Goal: Navigation & Orientation: Find specific page/section

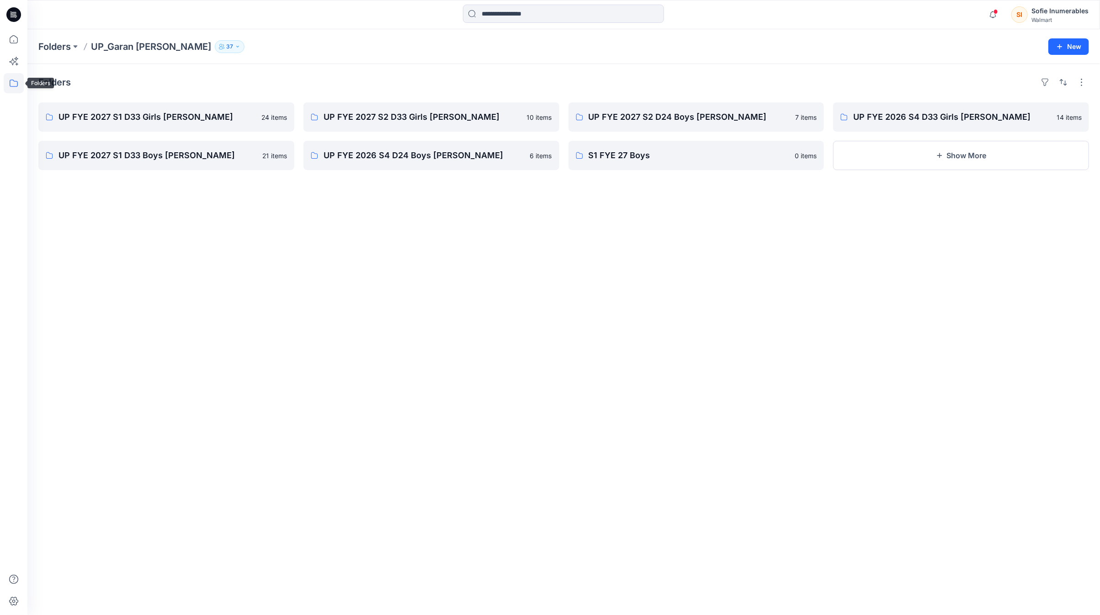
click at [16, 75] on icon at bounding box center [14, 83] width 20 height 20
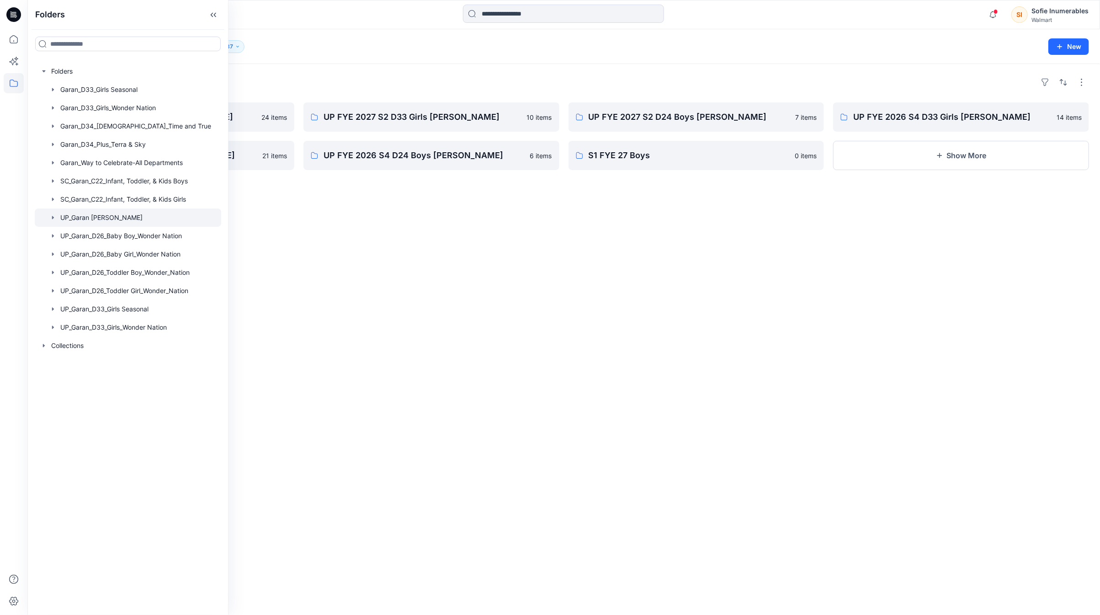
click at [54, 219] on icon "button" at bounding box center [53, 217] width 2 height 3
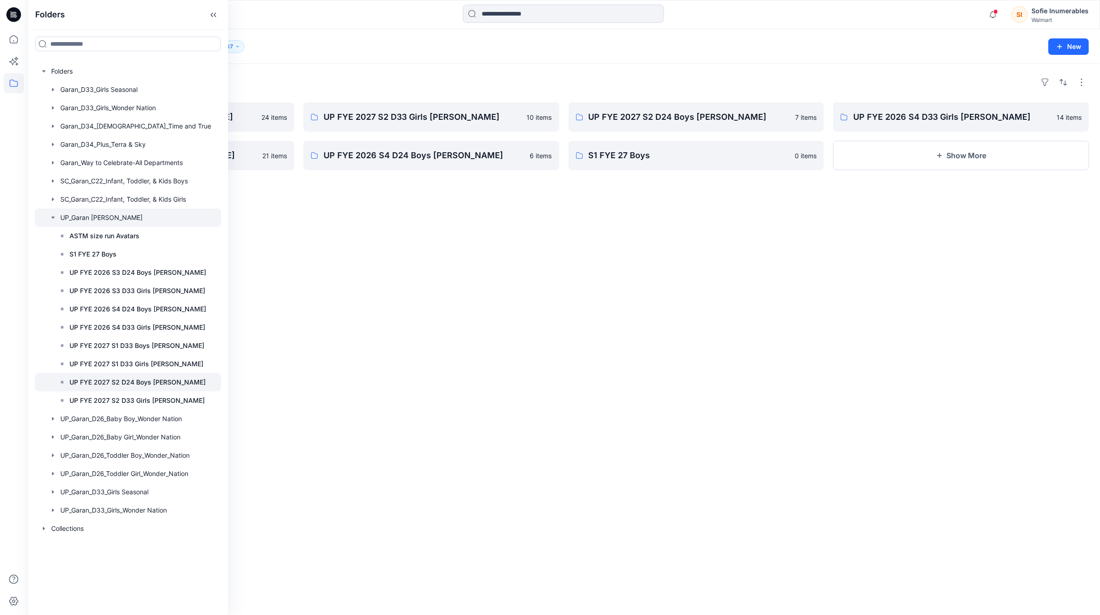
click at [99, 388] on p "UP FYE 2027 S2 D24 Boys [PERSON_NAME]" at bounding box center [137, 382] width 136 height 11
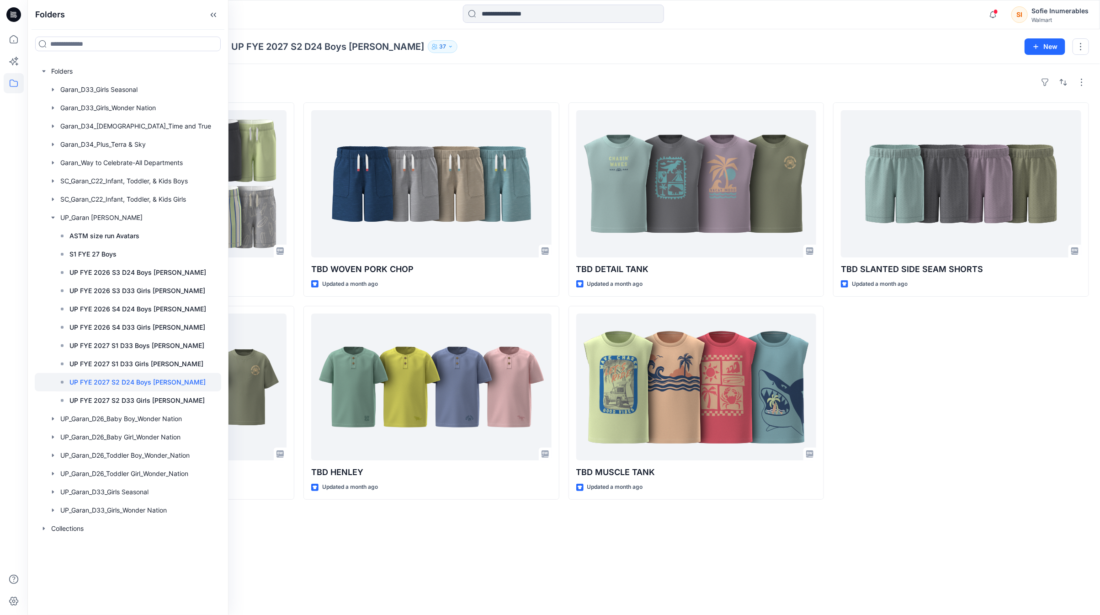
click at [380, 576] on div "Styles TBD SU AOP SHORT Updated [DATE] TBD DROP SHOULDER TEE Updated a month ag…" at bounding box center [563, 339] width 1073 height 551
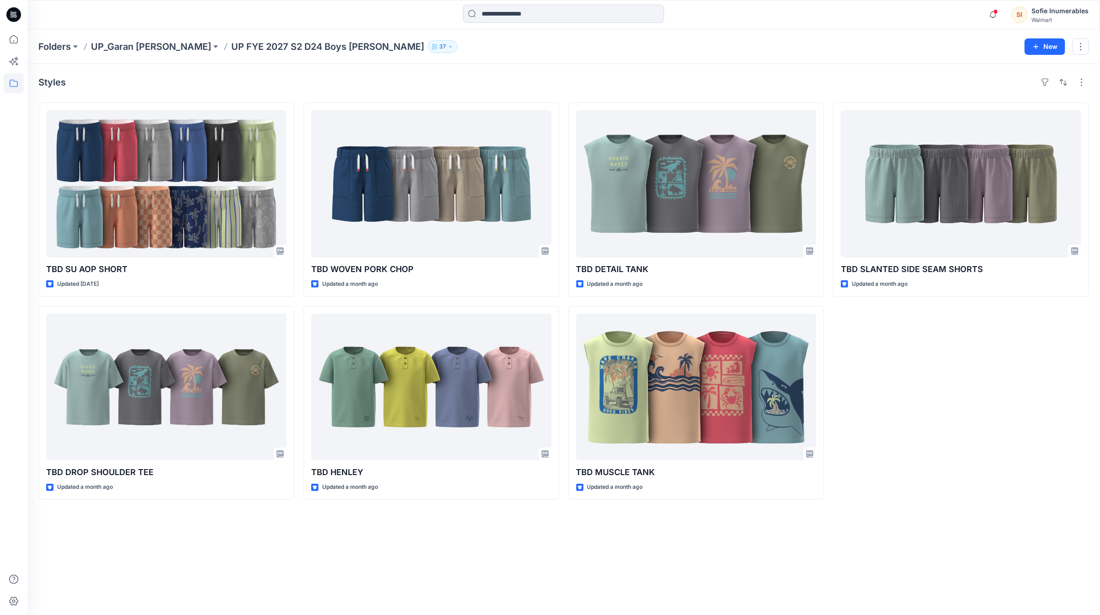
click at [428, 41] on button "37" at bounding box center [443, 46] width 30 height 13
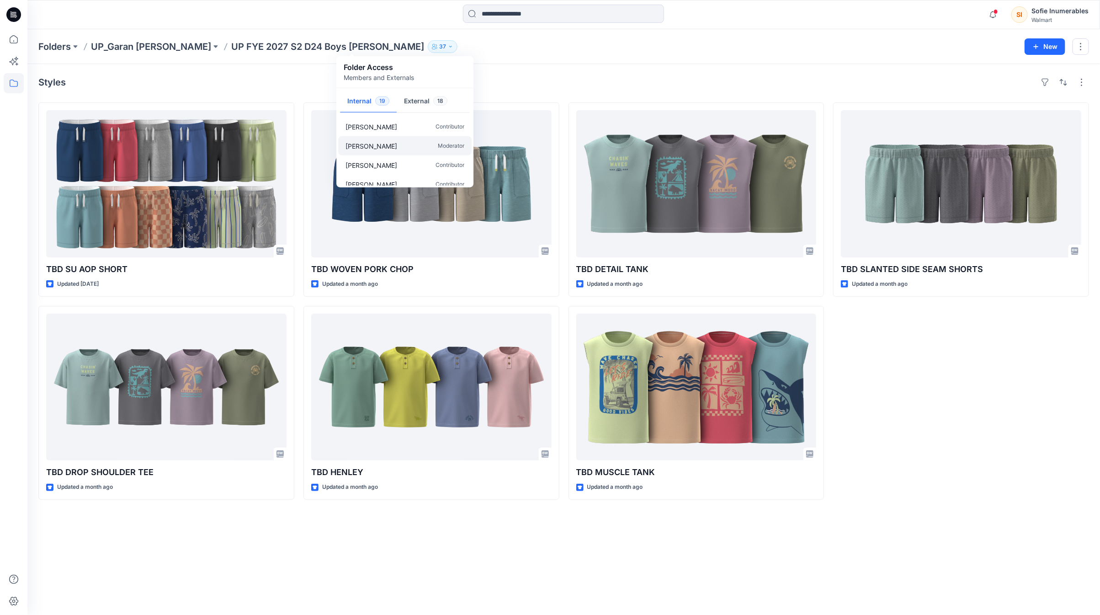
scroll to position [296, 0]
click at [434, 107] on button "External 18" at bounding box center [426, 101] width 58 height 23
click at [392, 168] on div "[PERSON_NAME] Contributor" at bounding box center [404, 163] width 133 height 19
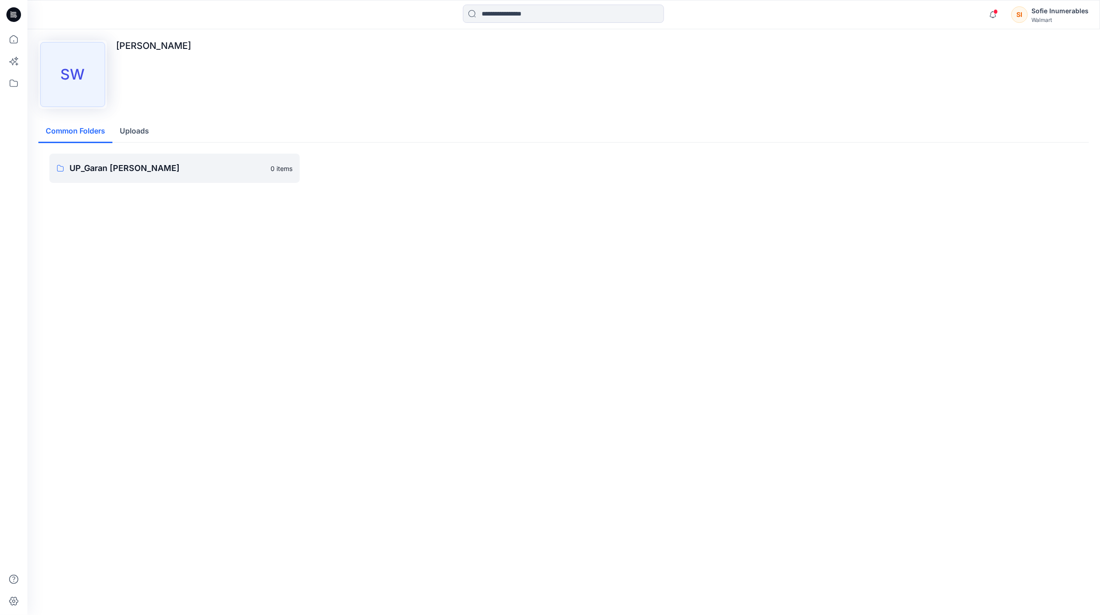
click at [148, 135] on button "Uploads" at bounding box center [134, 131] width 44 height 23
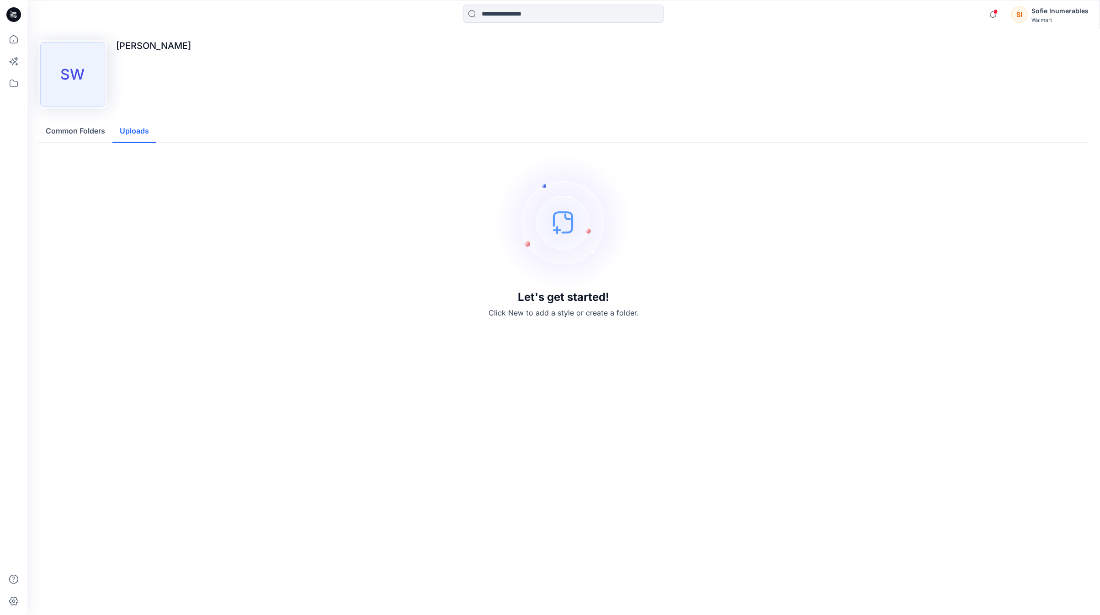
click at [103, 137] on button "Common Folders" at bounding box center [75, 131] width 74 height 23
